Goal: Transaction & Acquisition: Book appointment/travel/reservation

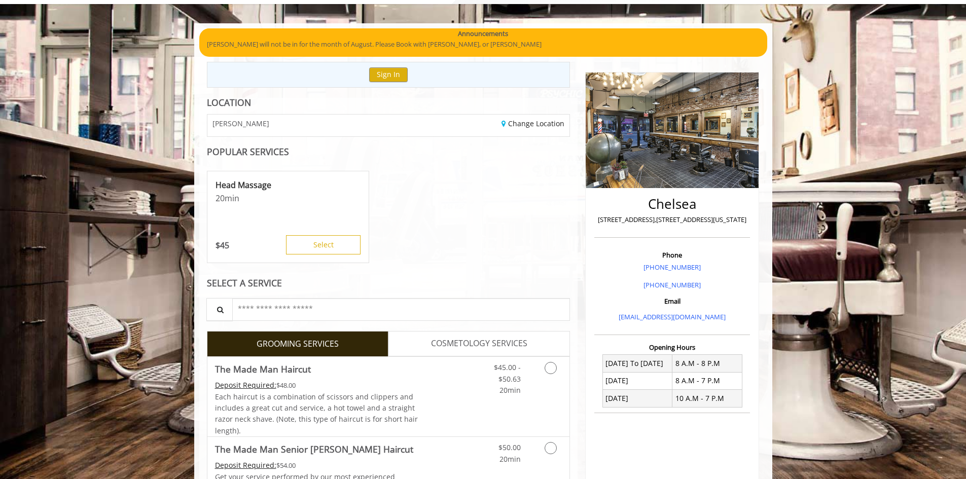
scroll to position [152, 0]
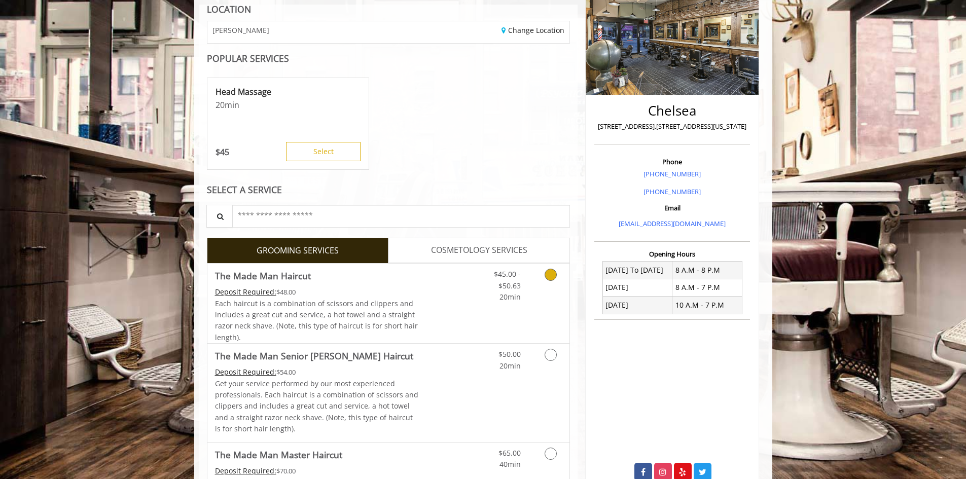
click at [551, 276] on icon "Grooming services" at bounding box center [550, 275] width 12 height 12
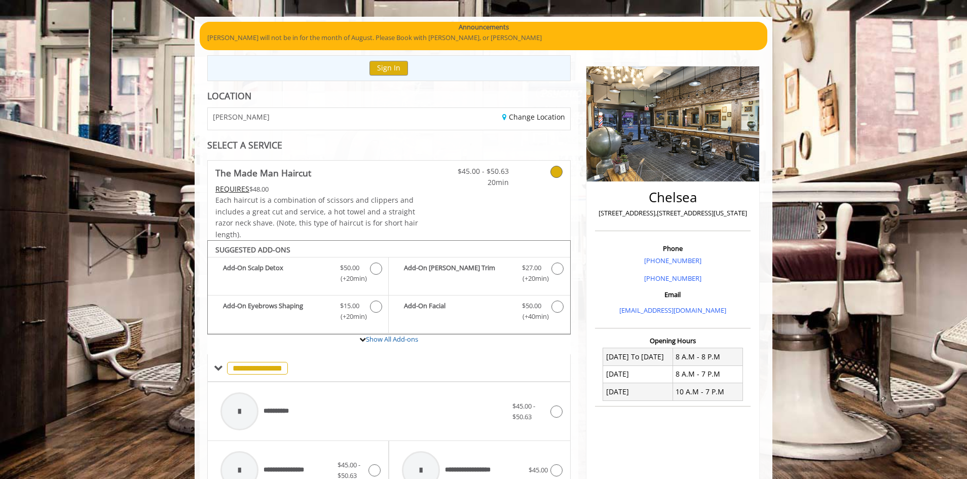
scroll to position [61, 0]
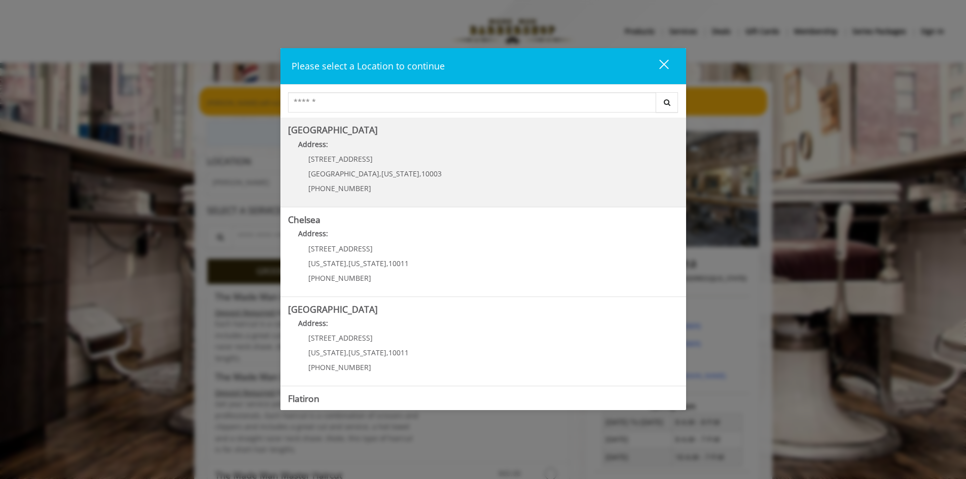
click at [368, 184] on div "60 E 8th St Manhattan , New York , 10003 (212) 598-1840" at bounding box center [367, 177] width 159 height 44
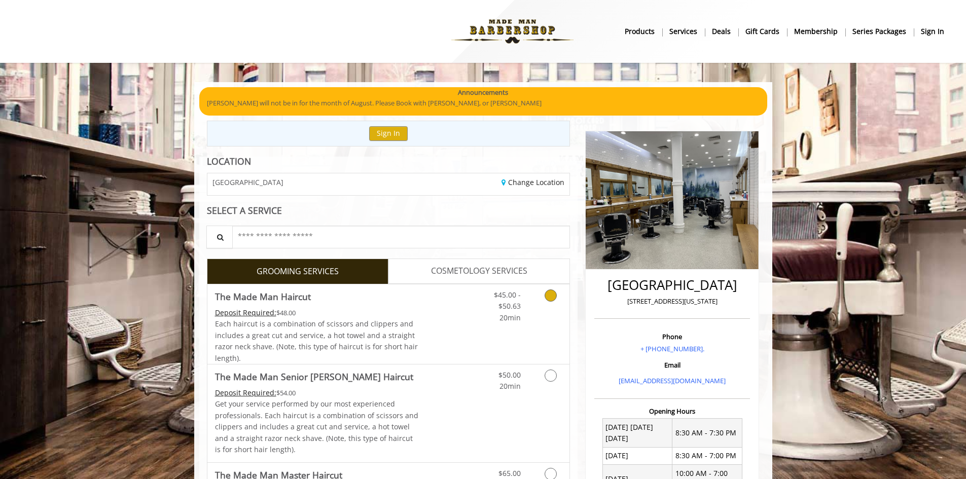
click at [547, 294] on icon "Grooming services" at bounding box center [550, 295] width 12 height 12
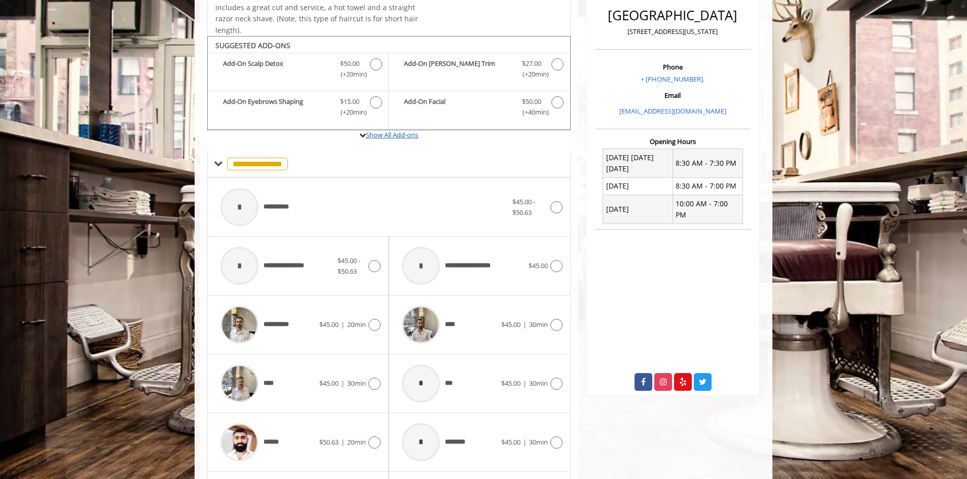
scroll to position [255, 0]
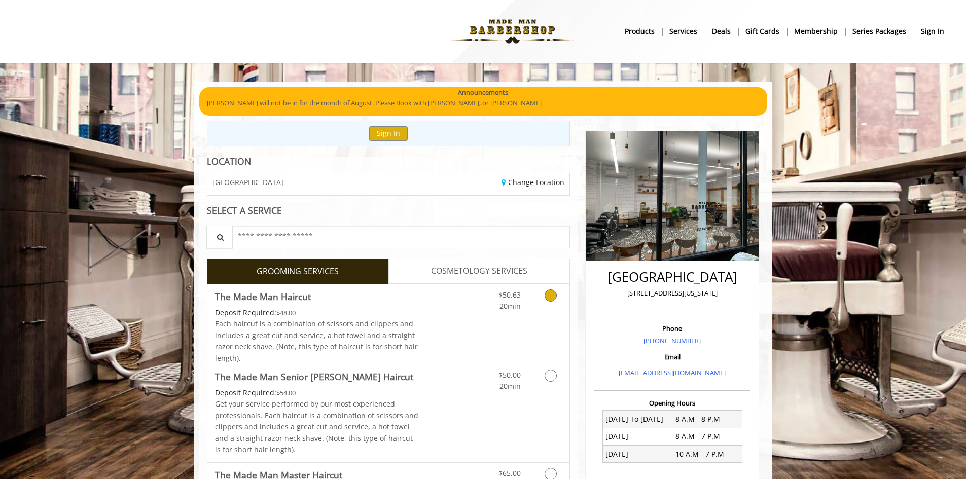
click at [550, 293] on icon "Grooming services" at bounding box center [550, 295] width 12 height 12
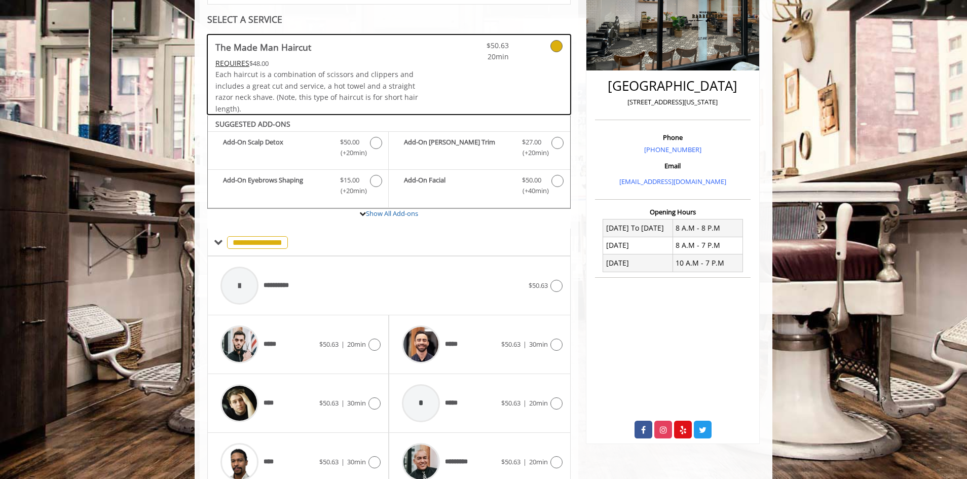
scroll to position [239, 0]
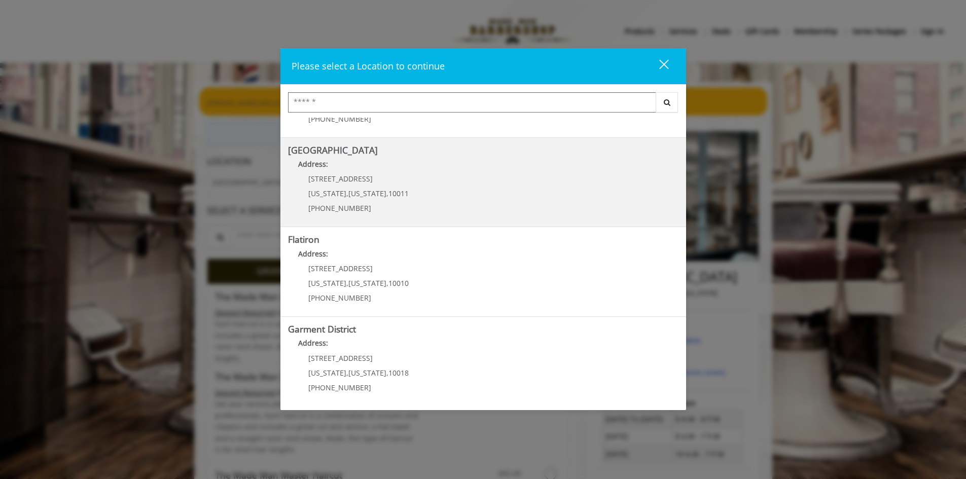
scroll to position [160, 0]
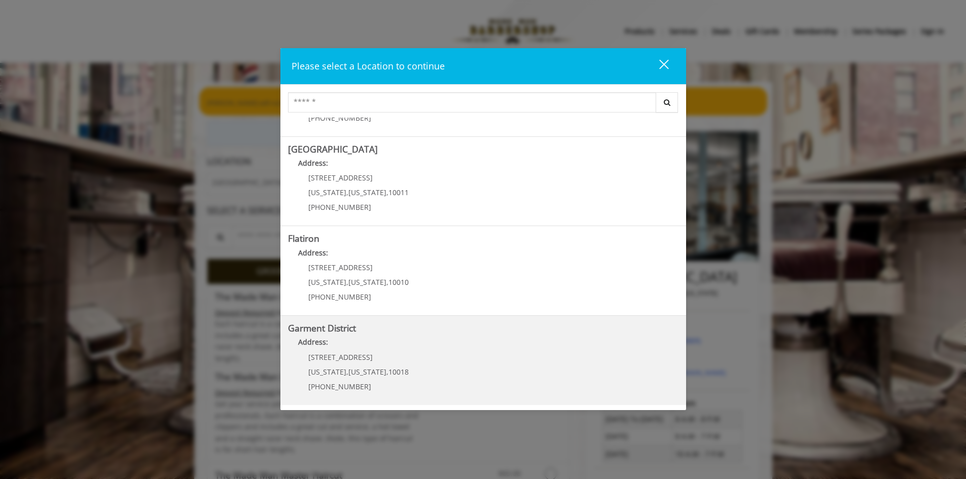
click at [381, 337] on District "Address:" at bounding box center [483, 345] width 390 height 16
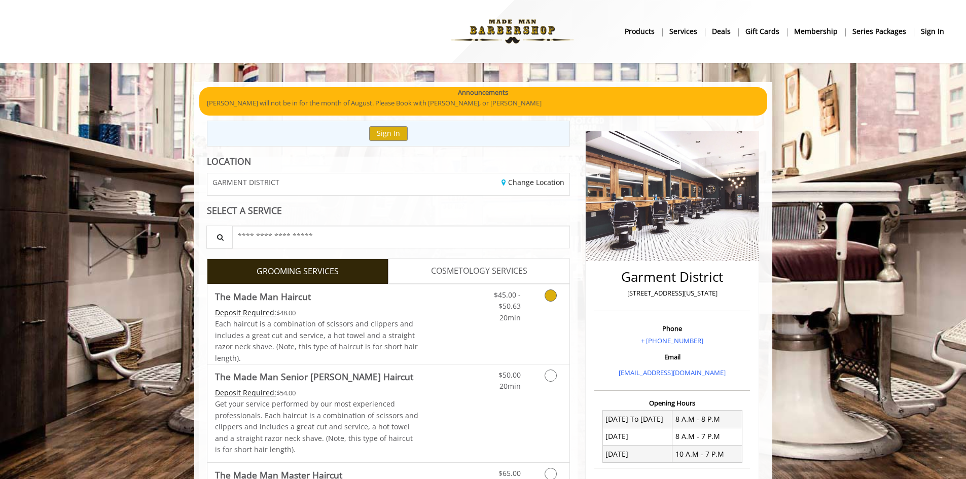
click at [553, 294] on icon "Grooming services" at bounding box center [550, 295] width 12 height 12
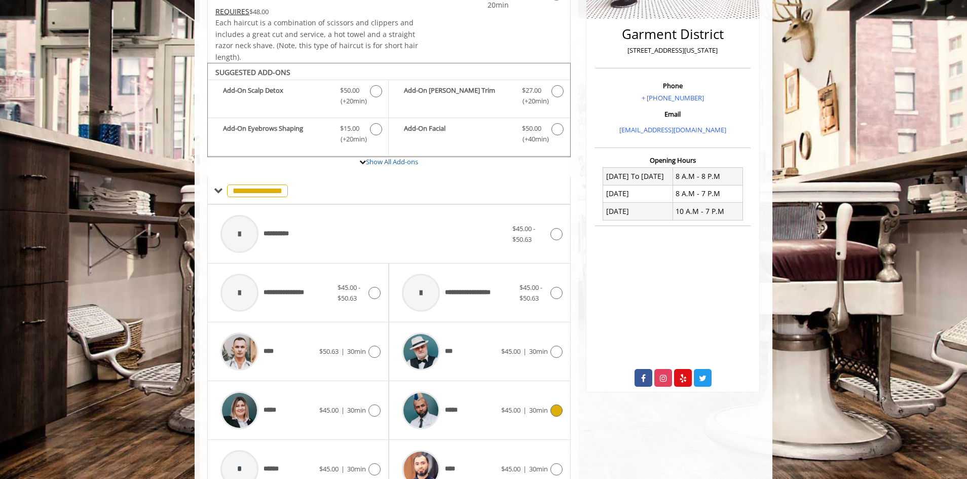
scroll to position [221, 0]
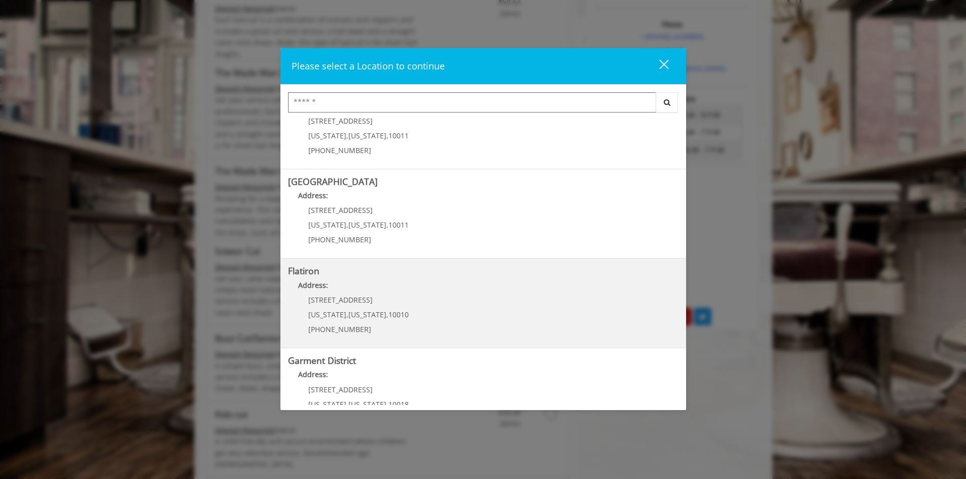
scroll to position [109, 0]
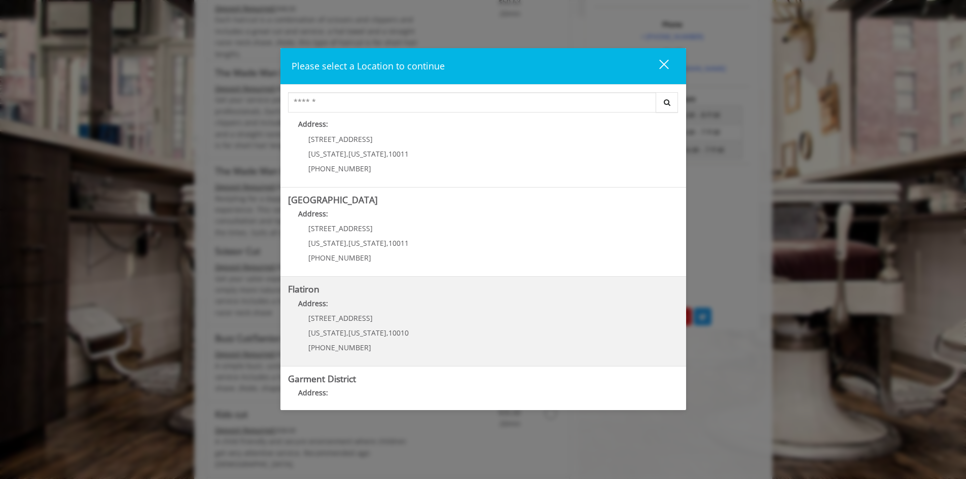
click at [406, 321] on "Flatiron Address: 10 E 23rd St New York , New York , 10010 (917) 475-1765" at bounding box center [483, 321] width 390 height 74
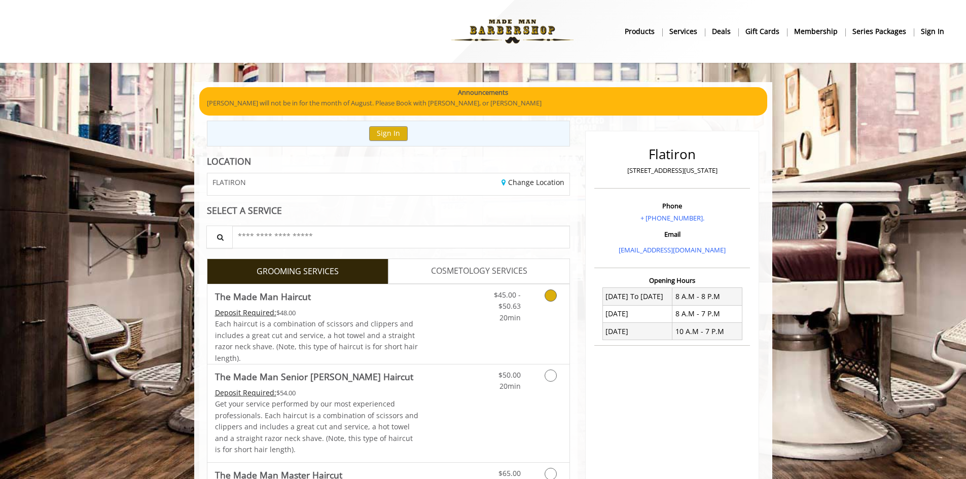
click at [550, 291] on icon "Grooming services" at bounding box center [550, 295] width 12 height 12
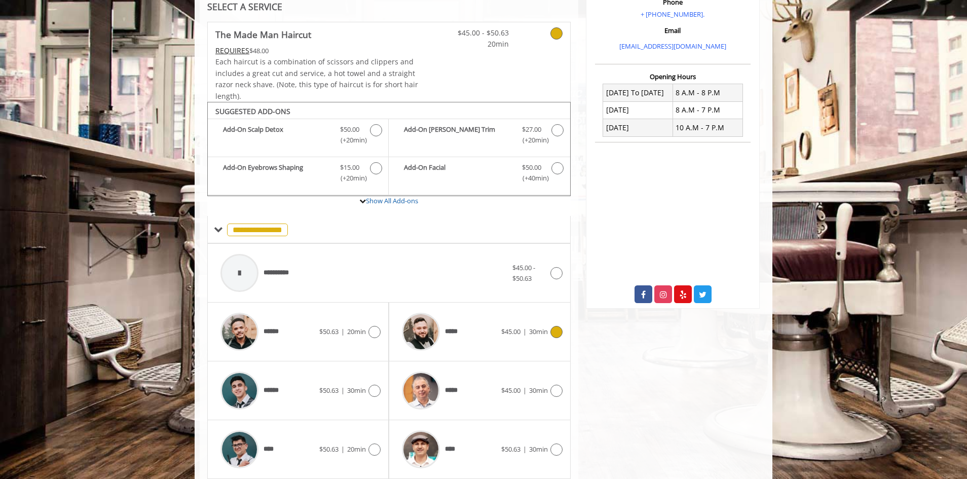
scroll to position [53, 0]
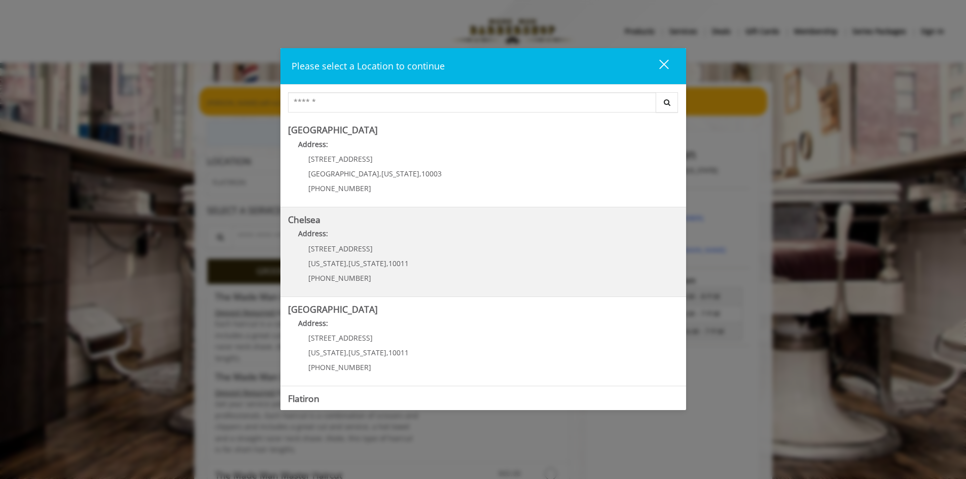
click at [402, 255] on div "169/170 W 23rd St New York , New York , 10011 (917) 639-3902" at bounding box center [351, 267] width 126 height 44
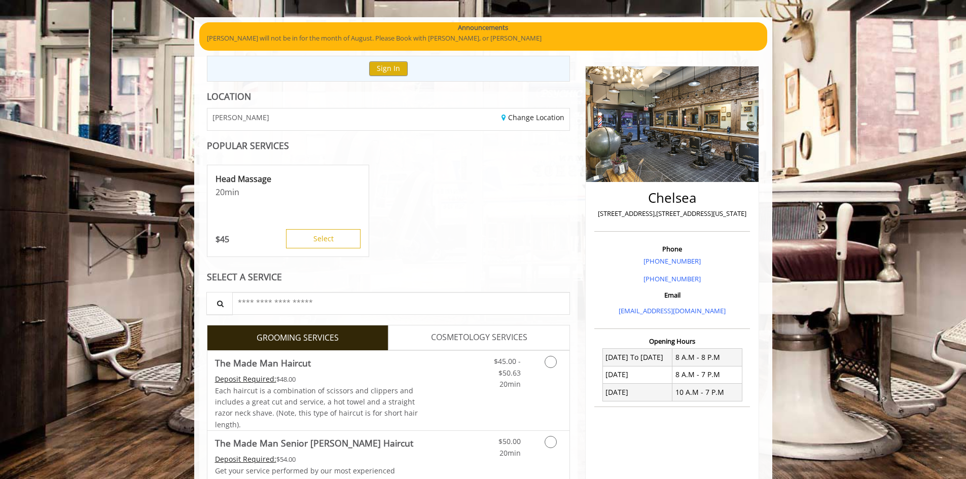
scroll to position [203, 0]
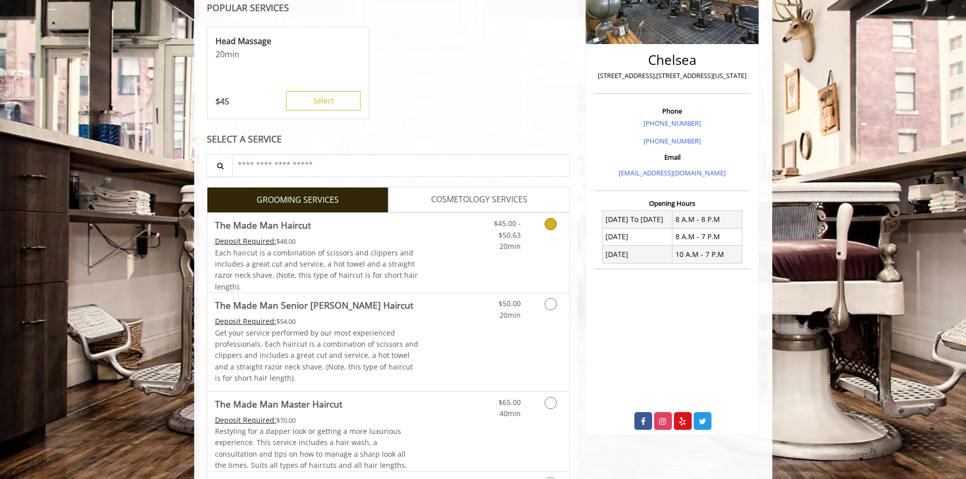
click at [549, 229] on icon "Grooming services" at bounding box center [550, 224] width 12 height 12
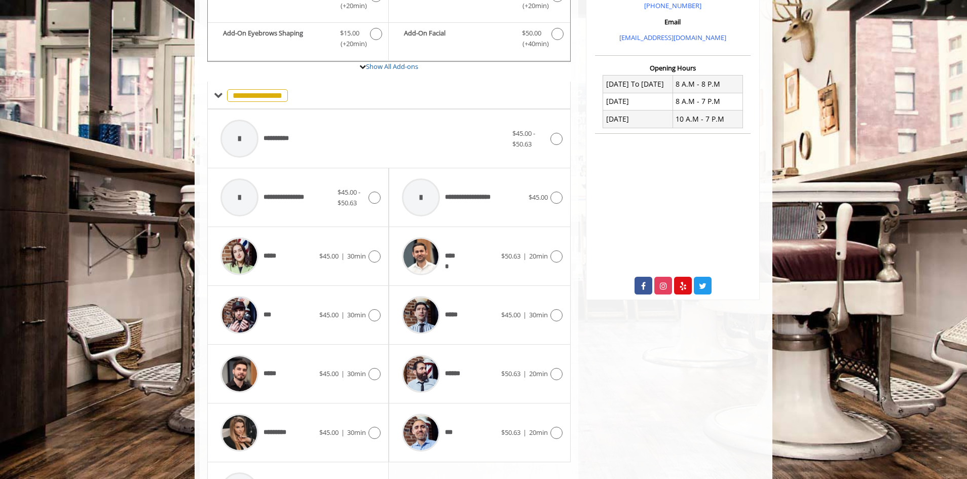
scroll to position [356, 0]
